Goal: Find contact information: Find contact information

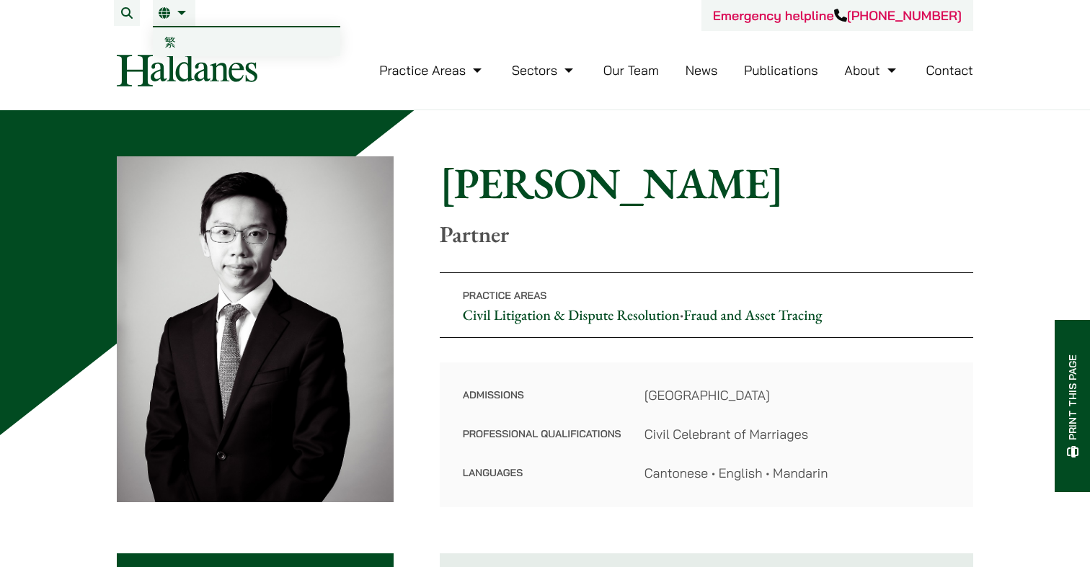
click at [185, 40] on link "繁" at bounding box center [246, 41] width 187 height 29
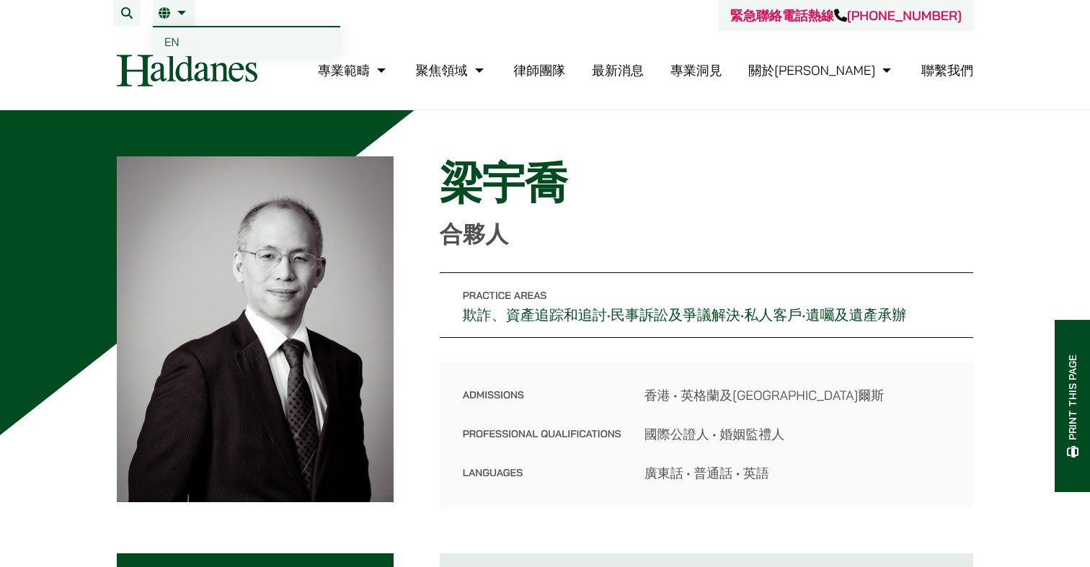
click at [171, 43] on span "EN" at bounding box center [171, 42] width 15 height 14
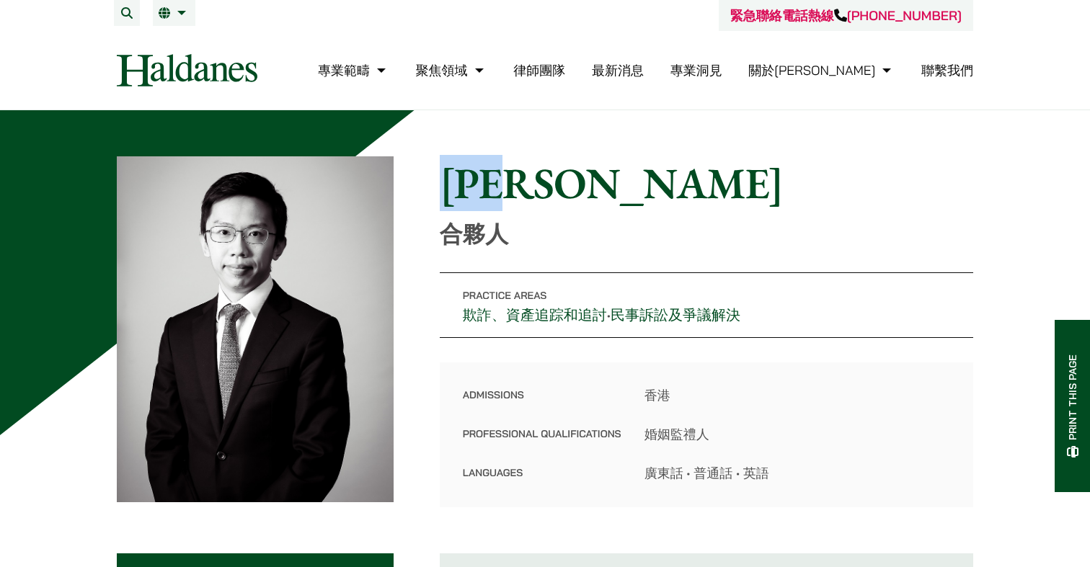
drag, startPoint x: 567, startPoint y: 177, endPoint x: 453, endPoint y: 177, distance: 114.6
click at [452, 177] on h1 "馬允軒" at bounding box center [706, 183] width 533 height 52
copy h1 "馬允軒"
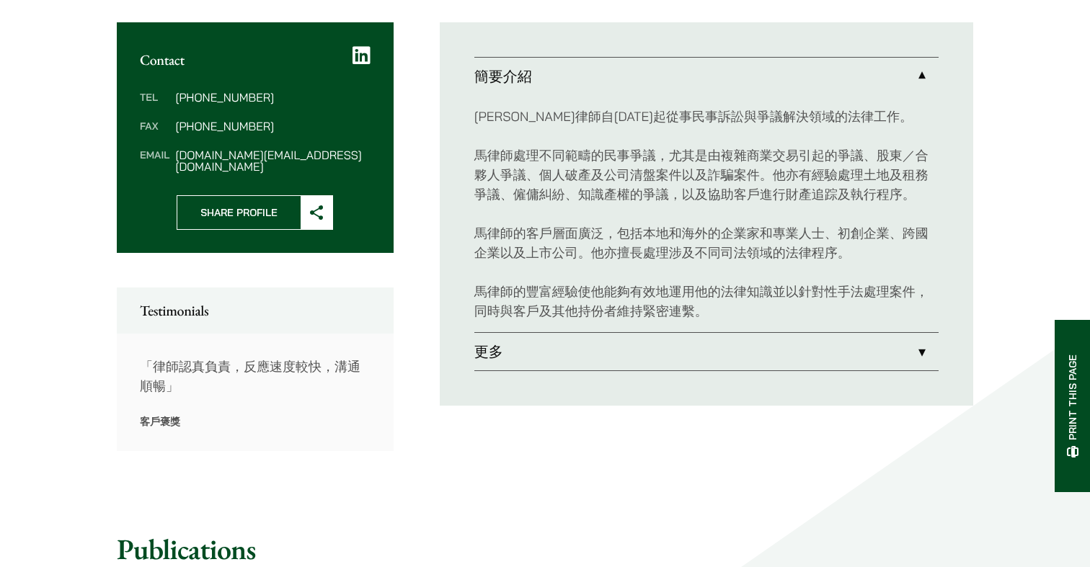
scroll to position [545, 0]
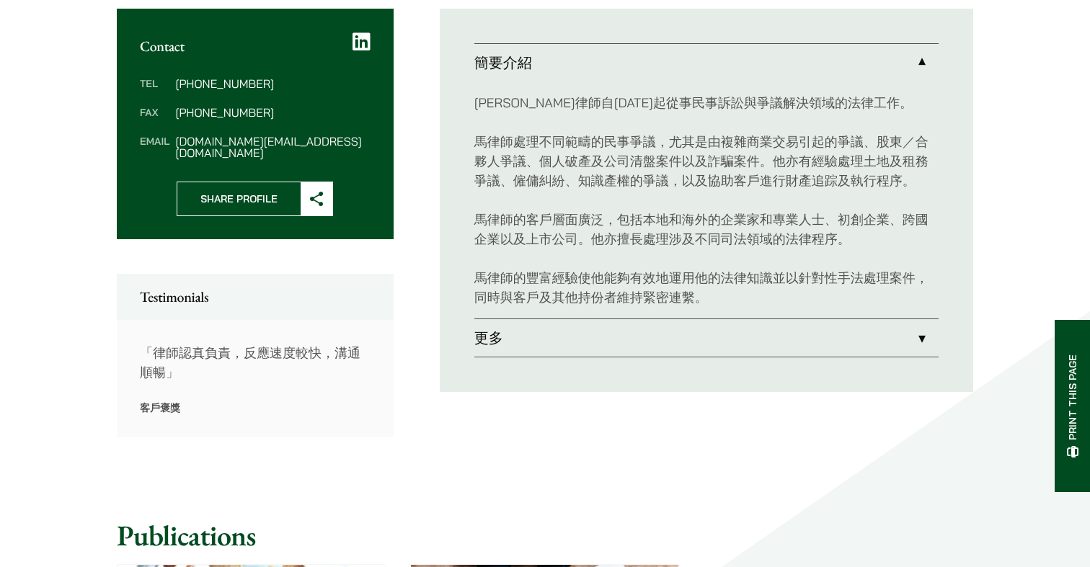
click at [521, 351] on link "更多" at bounding box center [706, 337] width 464 height 37
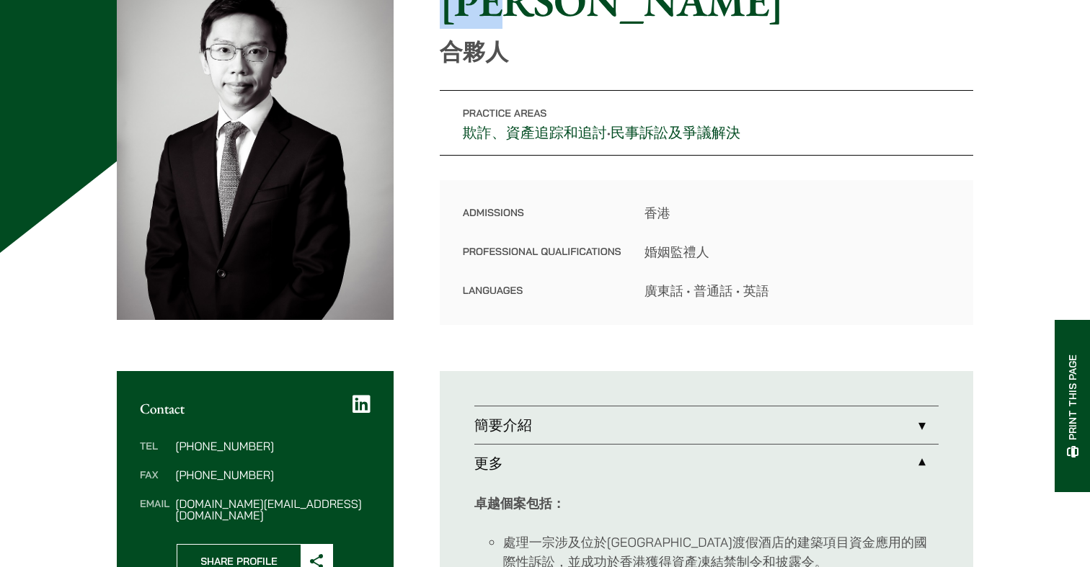
scroll to position [223, 0]
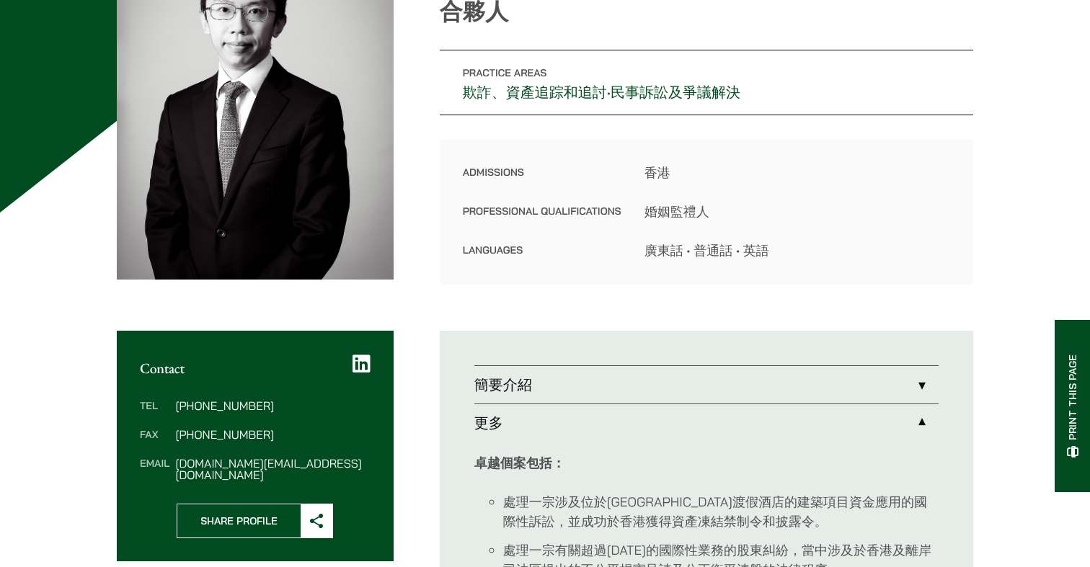
click at [355, 362] on icon at bounding box center [361, 364] width 18 height 20
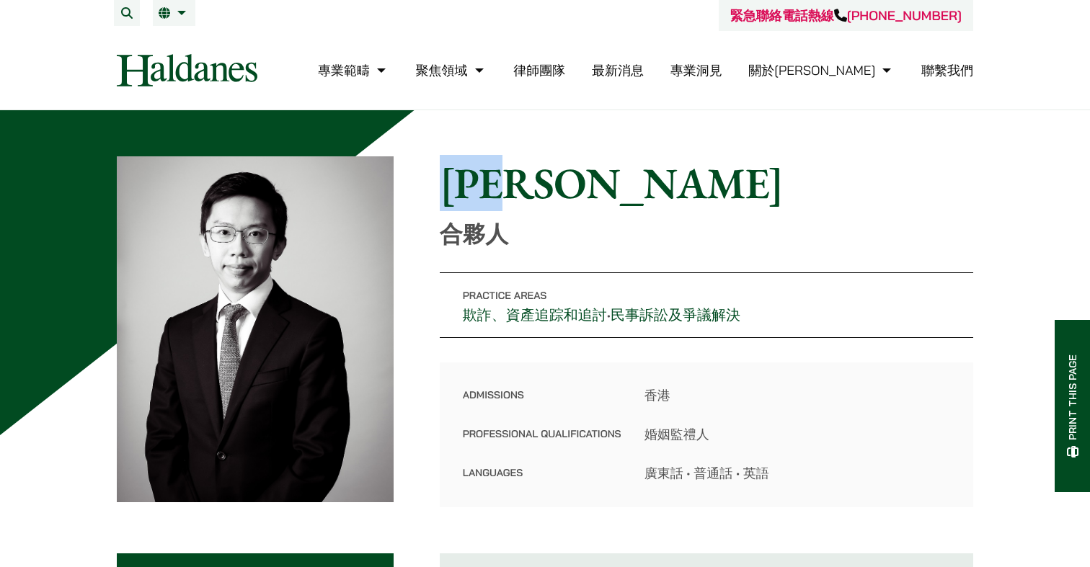
scroll to position [0, 0]
click at [638, 1] on div "緊急聯絡電話熱線 +852 9763 5524" at bounding box center [545, 15] width 856 height 31
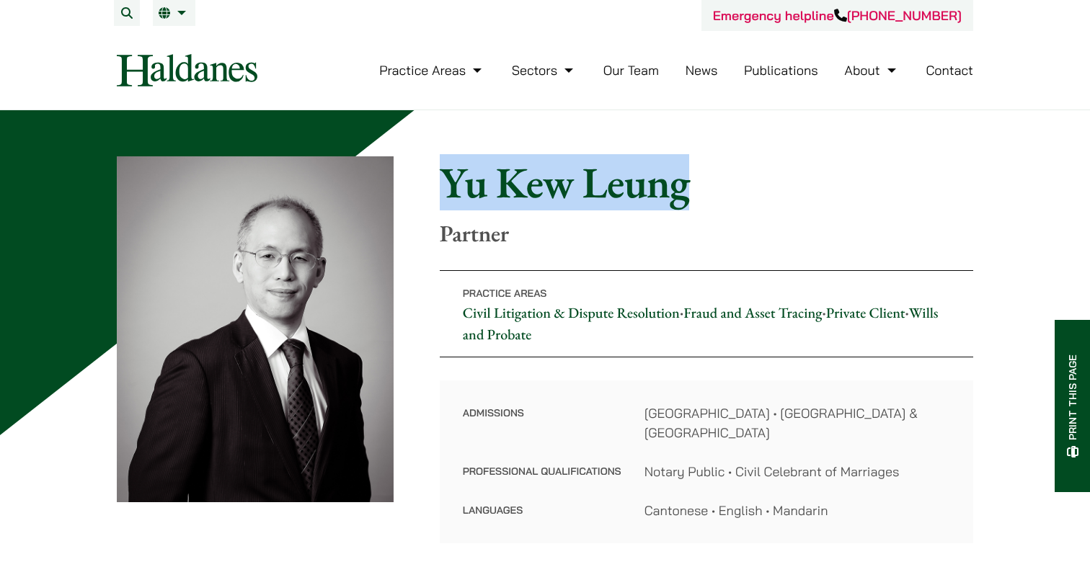
drag, startPoint x: 697, startPoint y: 188, endPoint x: 447, endPoint y: 191, distance: 249.3
click at [447, 191] on h1 "Yu Kew Leung" at bounding box center [706, 182] width 533 height 52
copy h1 "Yu Kew Leung"
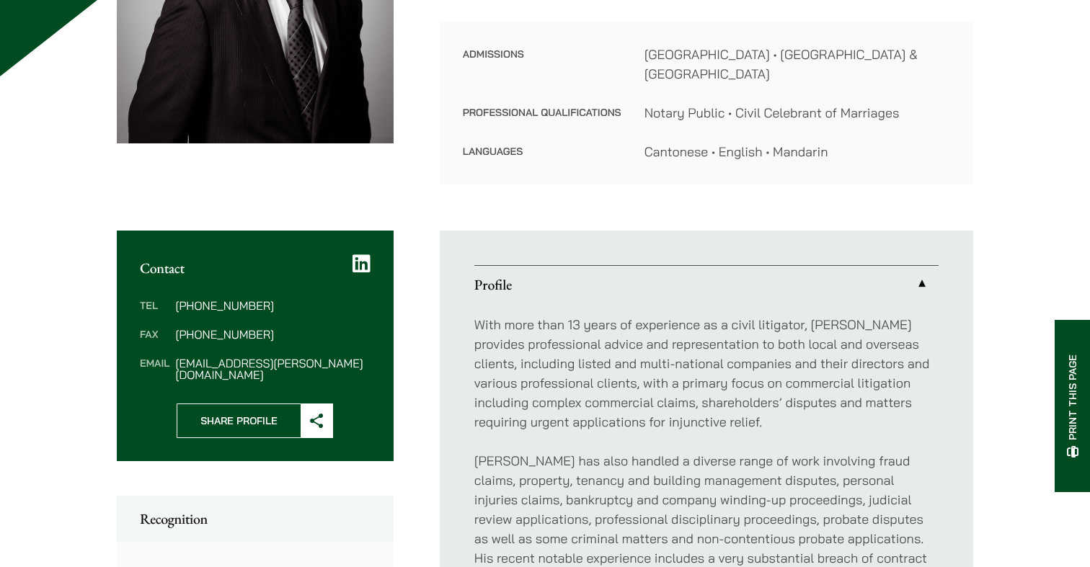
scroll to position [367, 0]
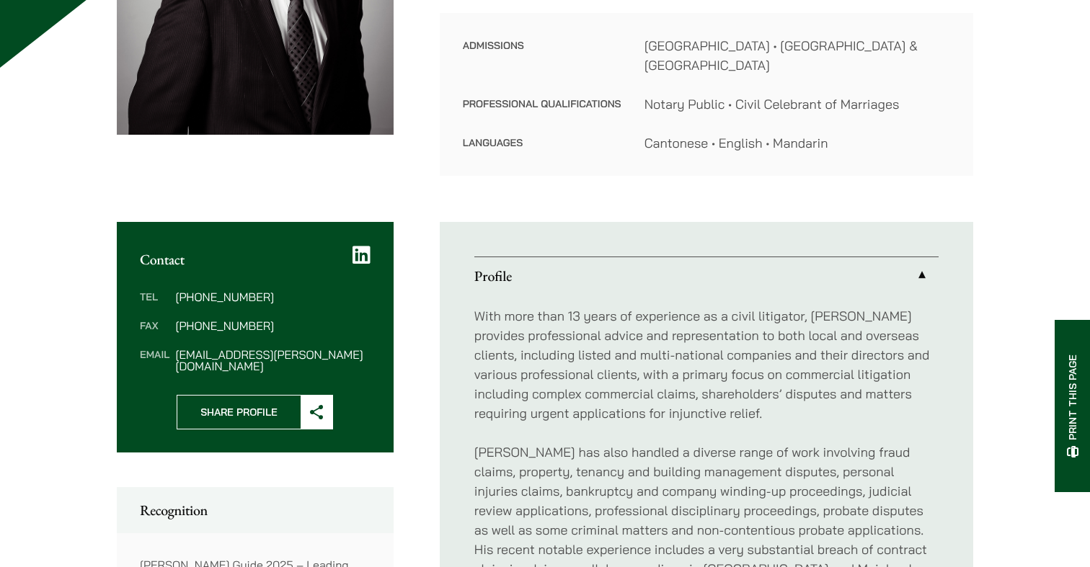
click at [365, 245] on icon at bounding box center [361, 255] width 18 height 20
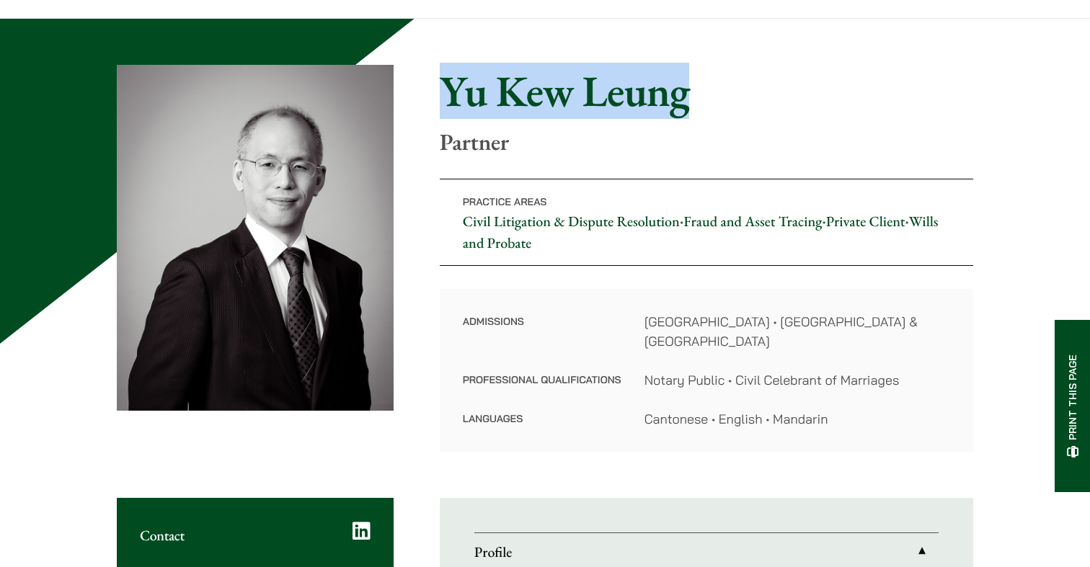
scroll to position [94, 0]
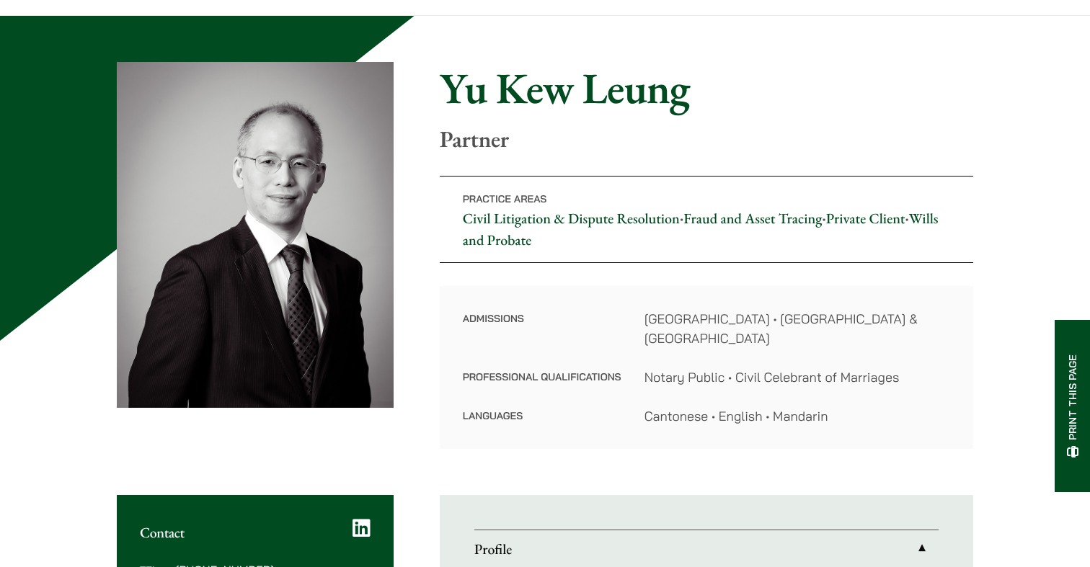
click at [635, 145] on p "Partner" at bounding box center [706, 138] width 533 height 27
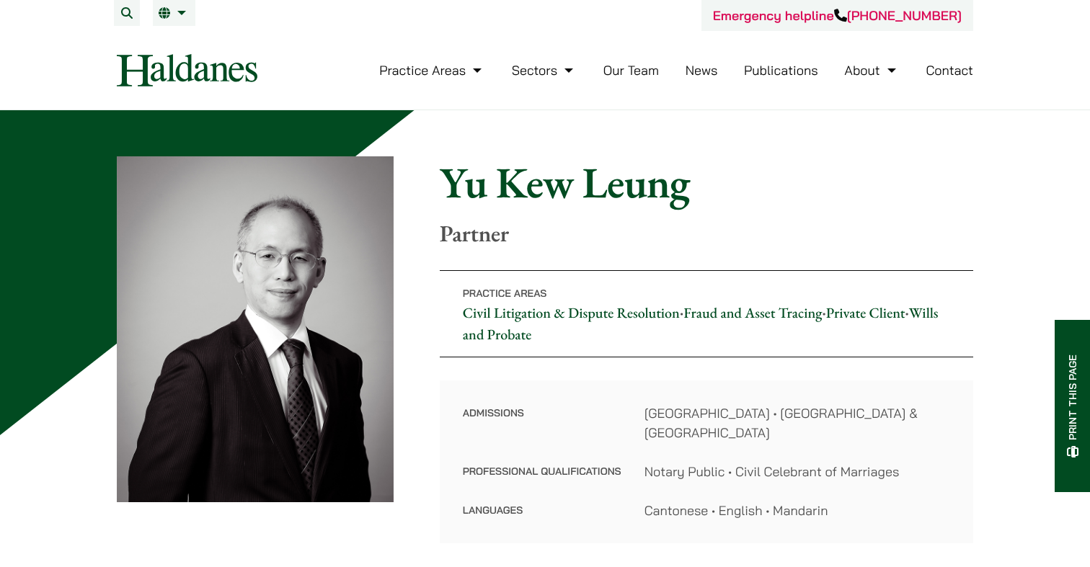
scroll to position [0, 0]
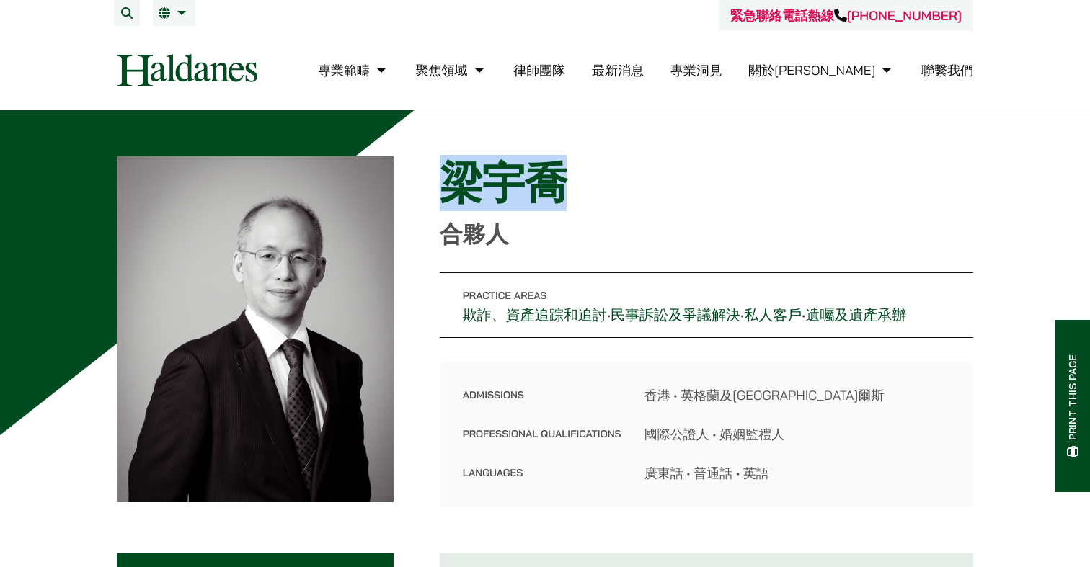
drag, startPoint x: 573, startPoint y: 171, endPoint x: 441, endPoint y: 171, distance: 131.9
click at [441, 171] on h1 "梁宇喬" at bounding box center [706, 183] width 533 height 52
copy h1 "梁宇喬"
click at [178, 40] on span "EN" at bounding box center [171, 42] width 15 height 14
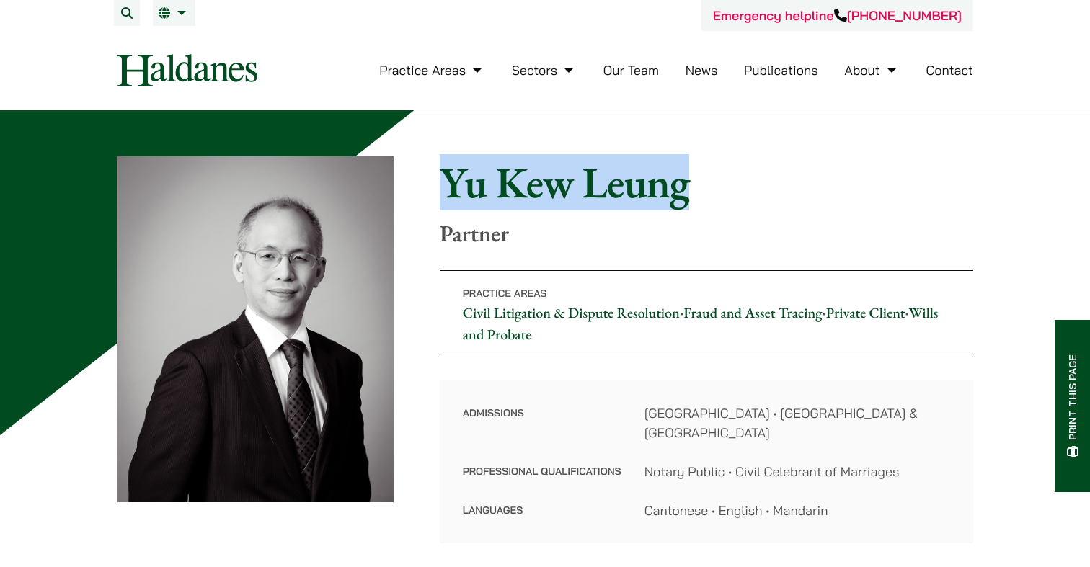
drag, startPoint x: 694, startPoint y: 182, endPoint x: 423, endPoint y: 182, distance: 270.9
click at [423, 182] on div "Home » Lawyers » Yu Kew Leung Yu Kew Leung Partner Practice Areas Civil Litigat…" at bounding box center [545, 349] width 856 height 387
copy h1 "Yu Kew Leung"
